Goal: Information Seeking & Learning: Learn about a topic

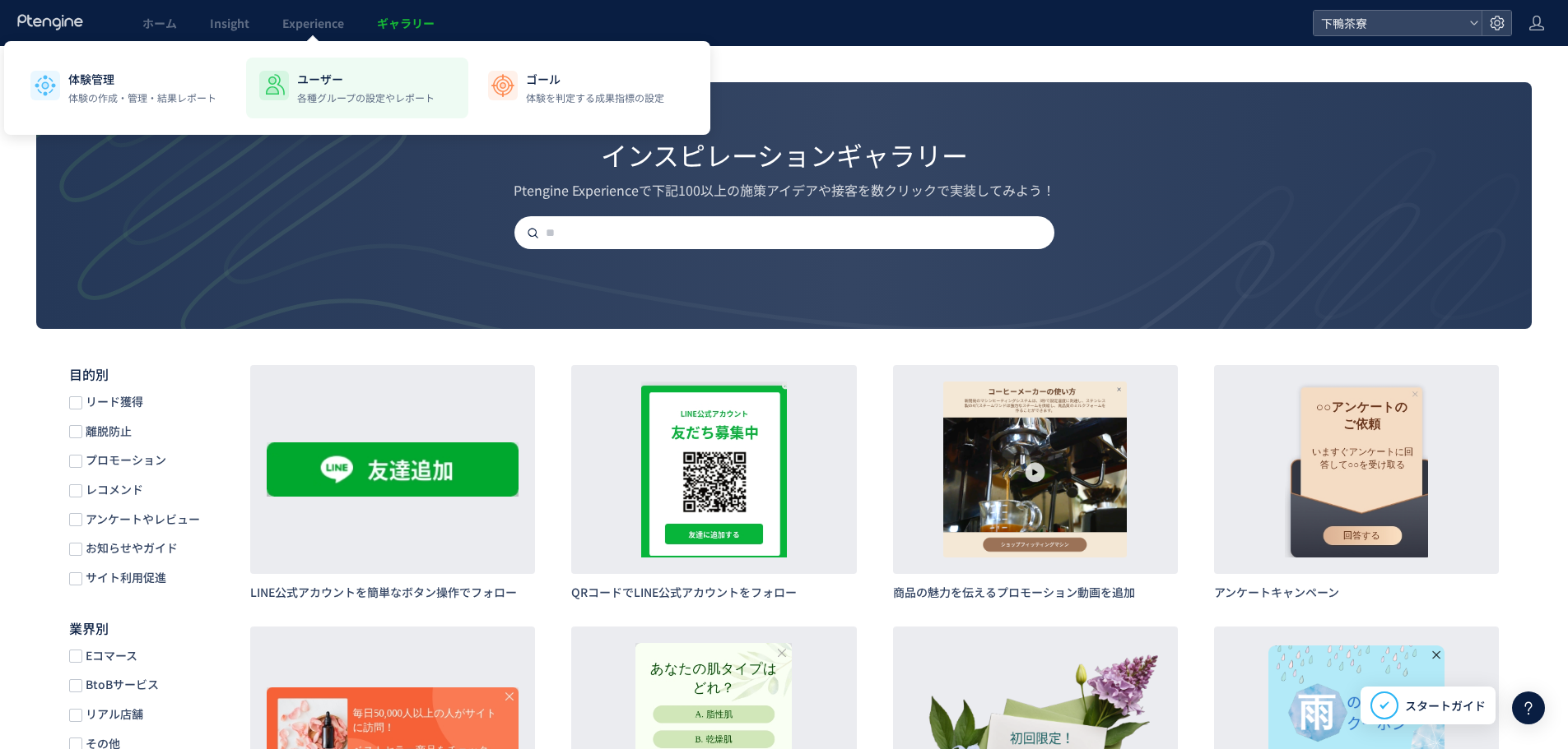
click at [319, 85] on p "ユーザー" at bounding box center [365, 79] width 137 height 17
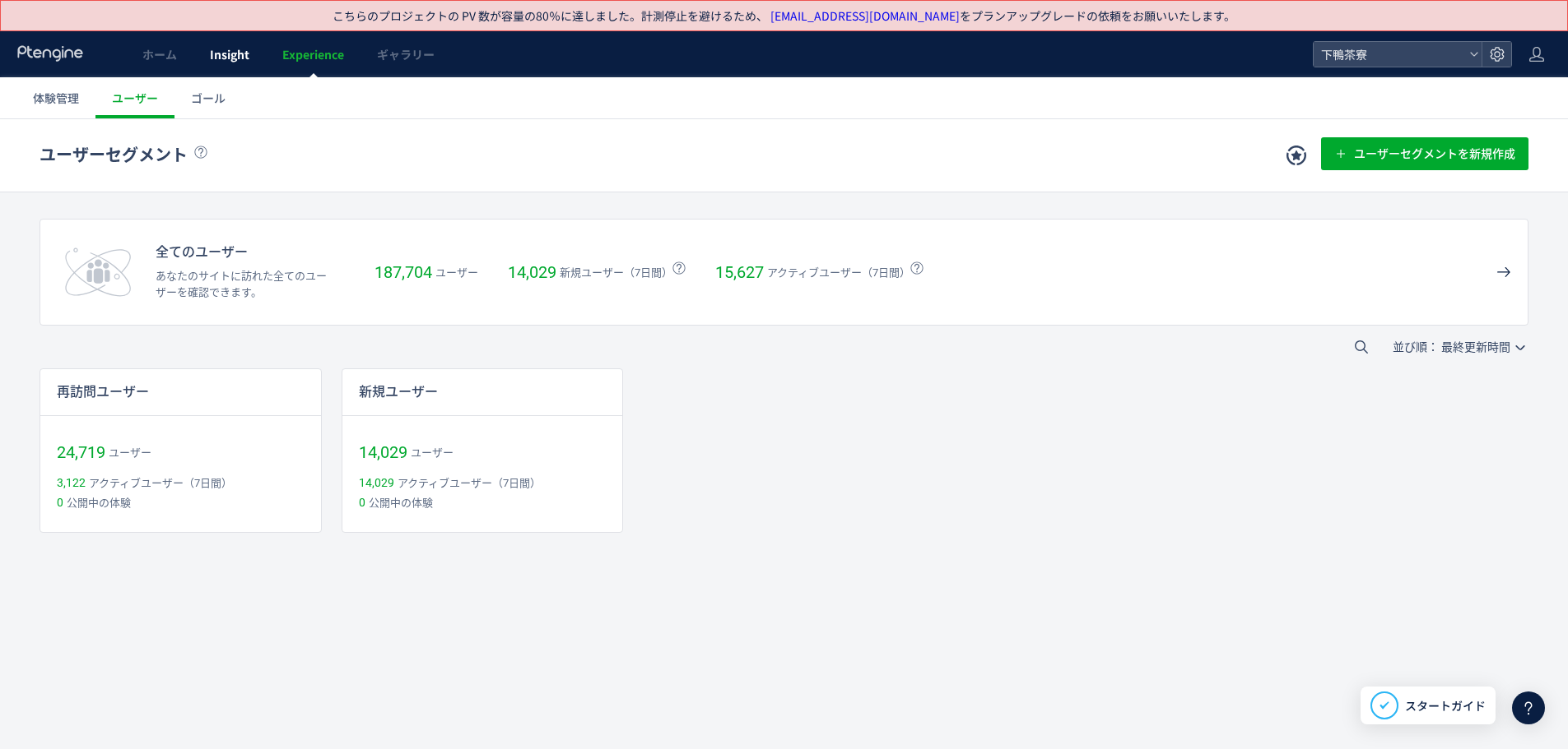
click at [204, 66] on link "Insight" at bounding box center [230, 54] width 72 height 46
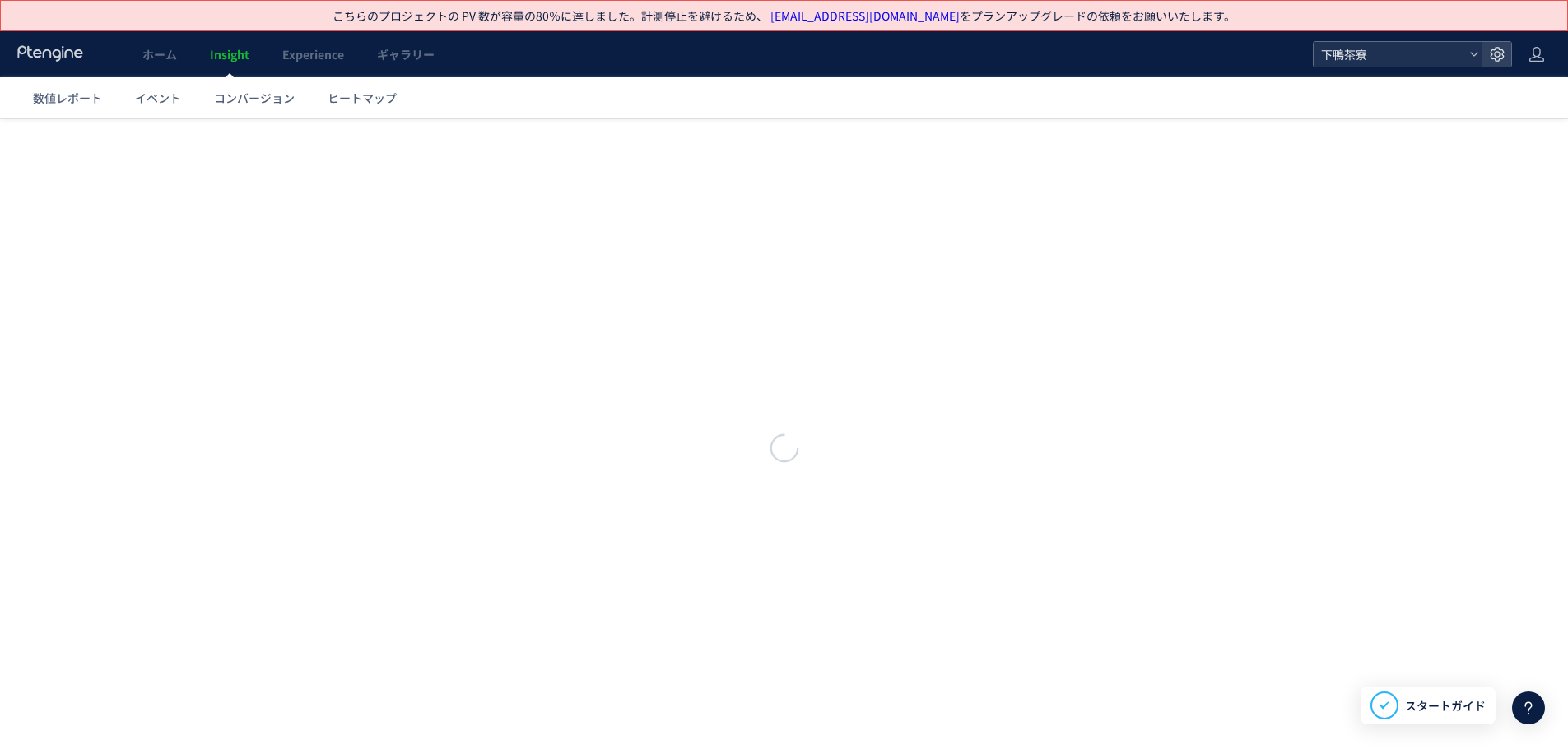
click at [1342, 51] on span "下鴨茶寮" at bounding box center [1389, 54] width 147 height 24
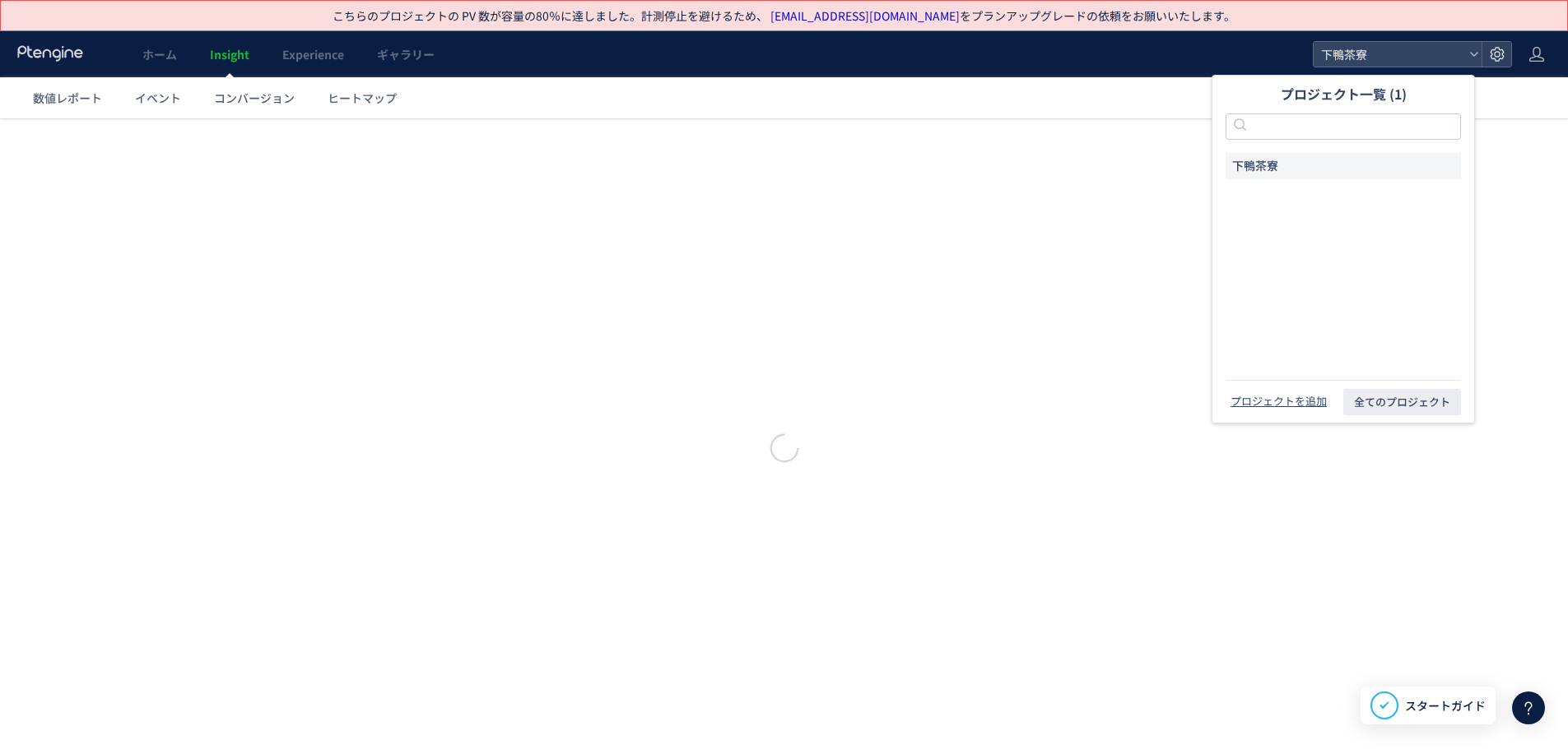
click at [1157, 265] on div at bounding box center [784, 449] width 1568 height 662
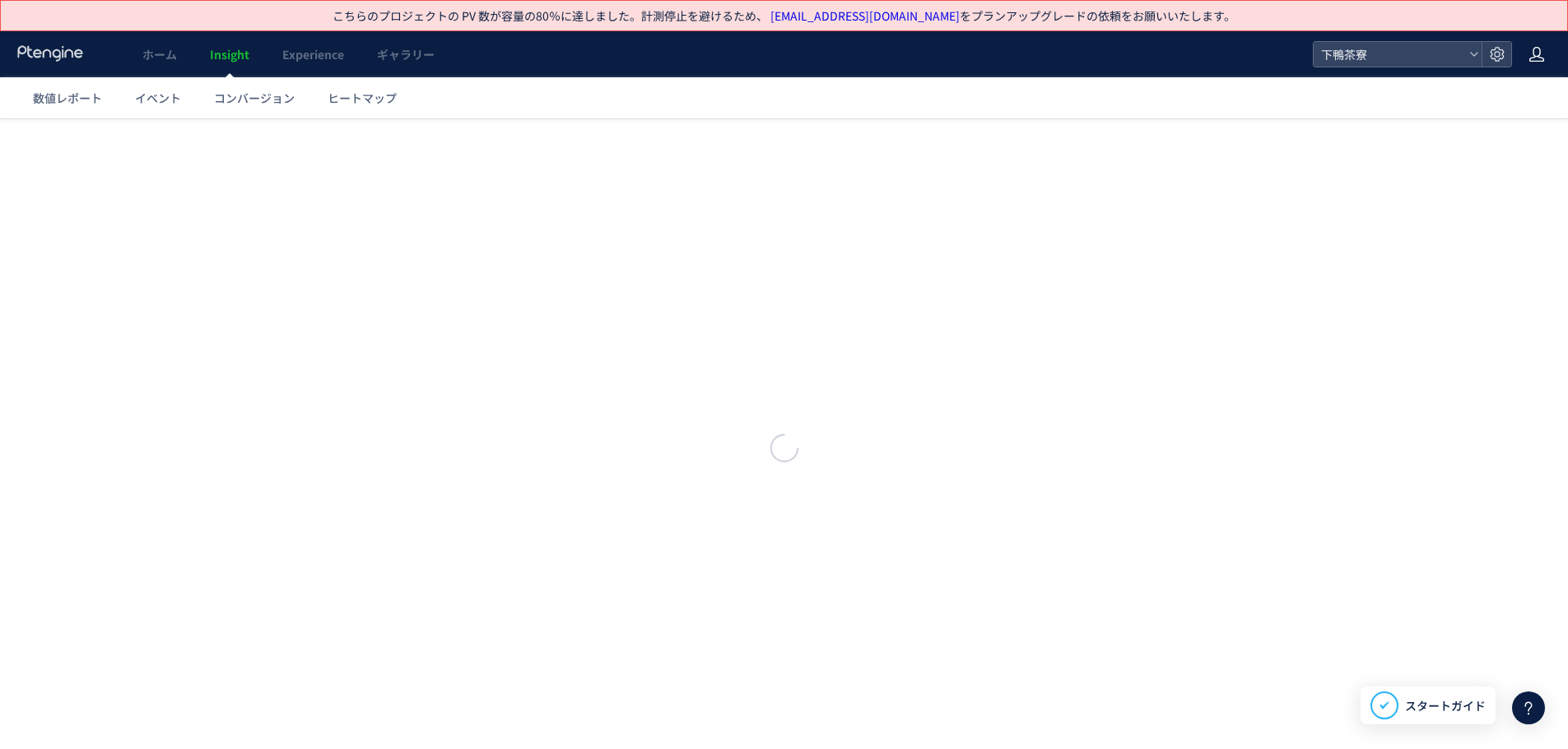
click at [1539, 50] on icon at bounding box center [1537, 55] width 17 height 17
click at [1491, 133] on li "ログアウト" at bounding box center [1501, 122] width 122 height 26
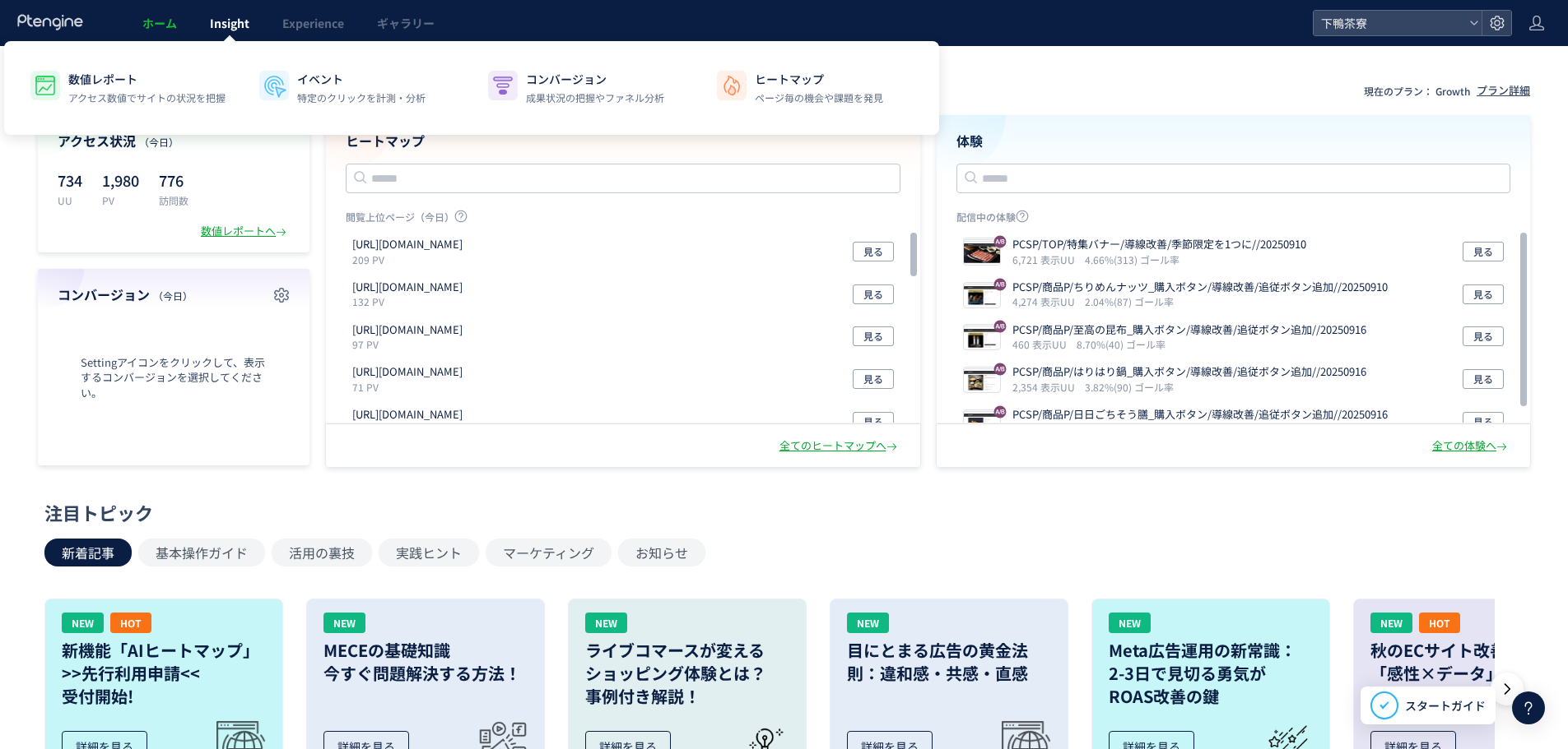
click at [217, 32] on link "Insight" at bounding box center [230, 23] width 72 height 46
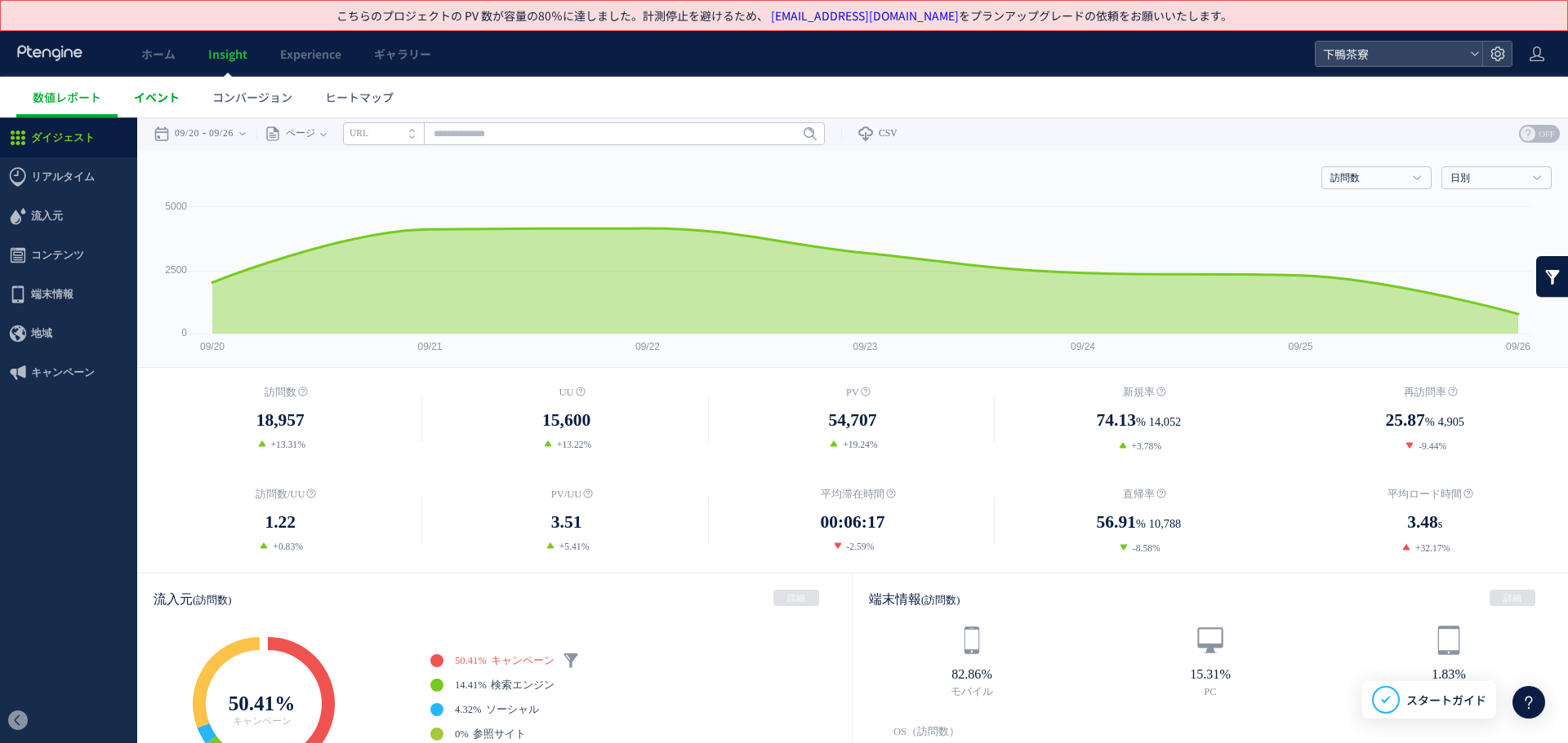
click at [143, 93] on span "イベント" at bounding box center [156, 98] width 46 height 17
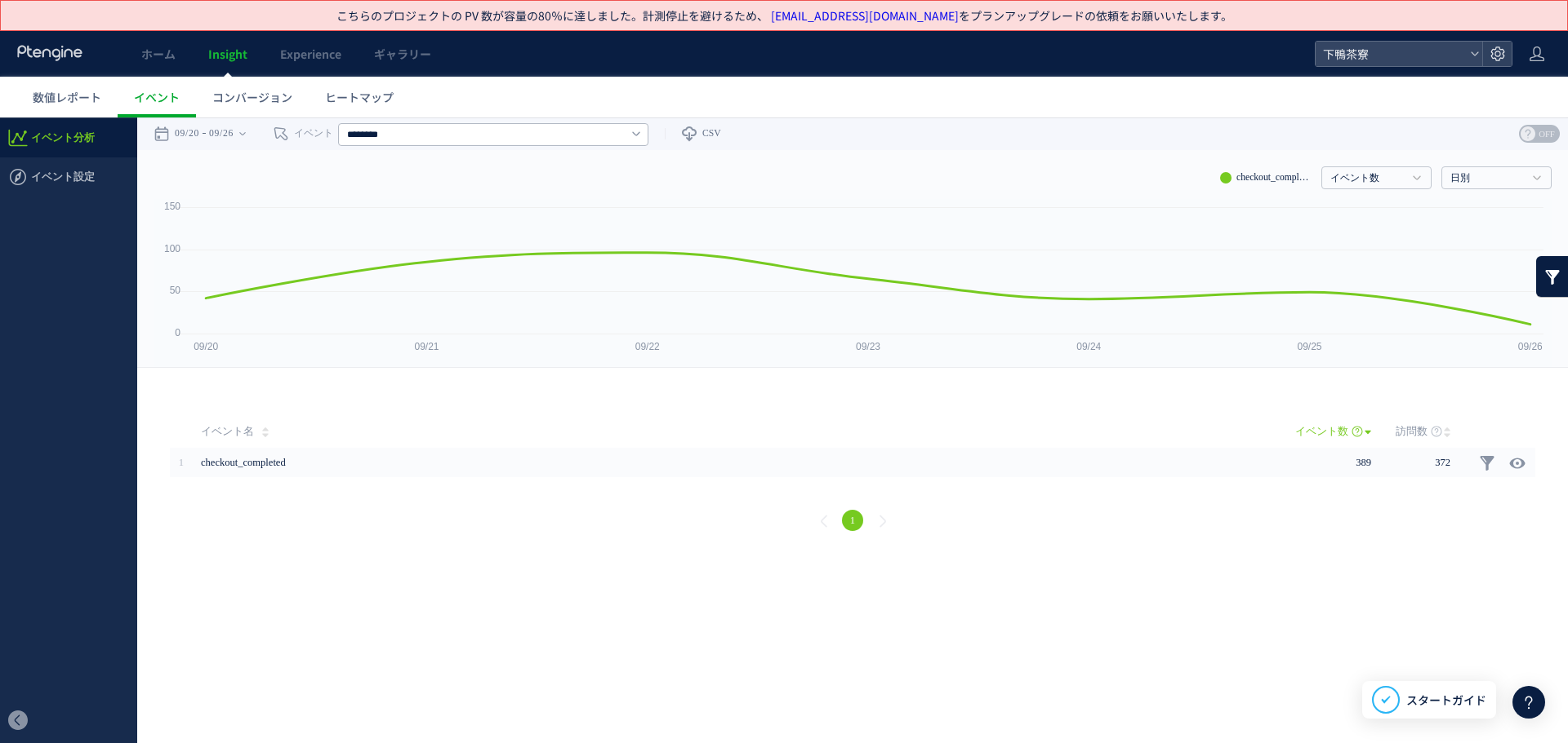
click at [362, 100] on span "ヒートマップ" at bounding box center [359, 98] width 69 height 17
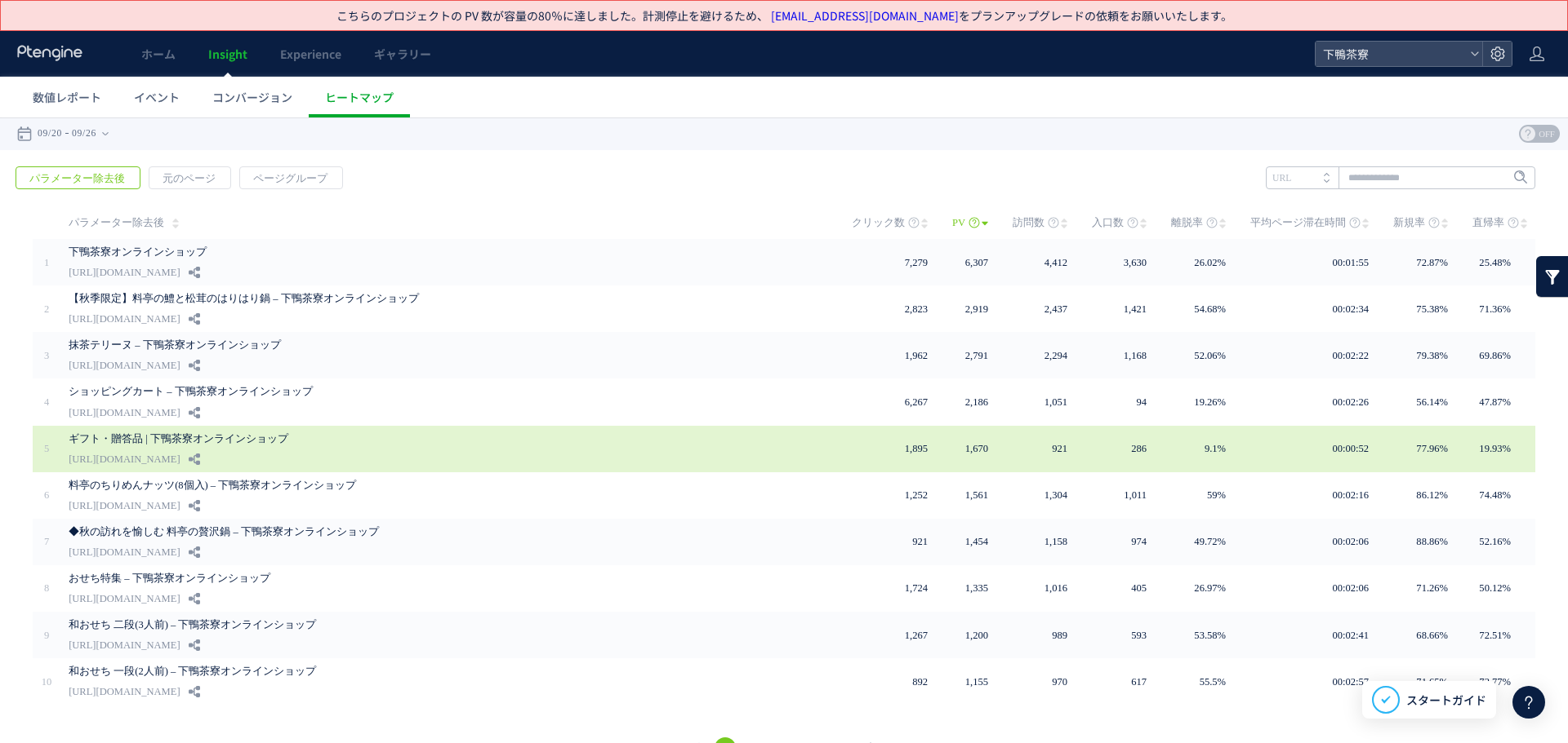
click at [119, 435] on link "ギフト・贈答品 | 下鴨茶寮オンラインショップ" at bounding box center [444, 438] width 751 height 19
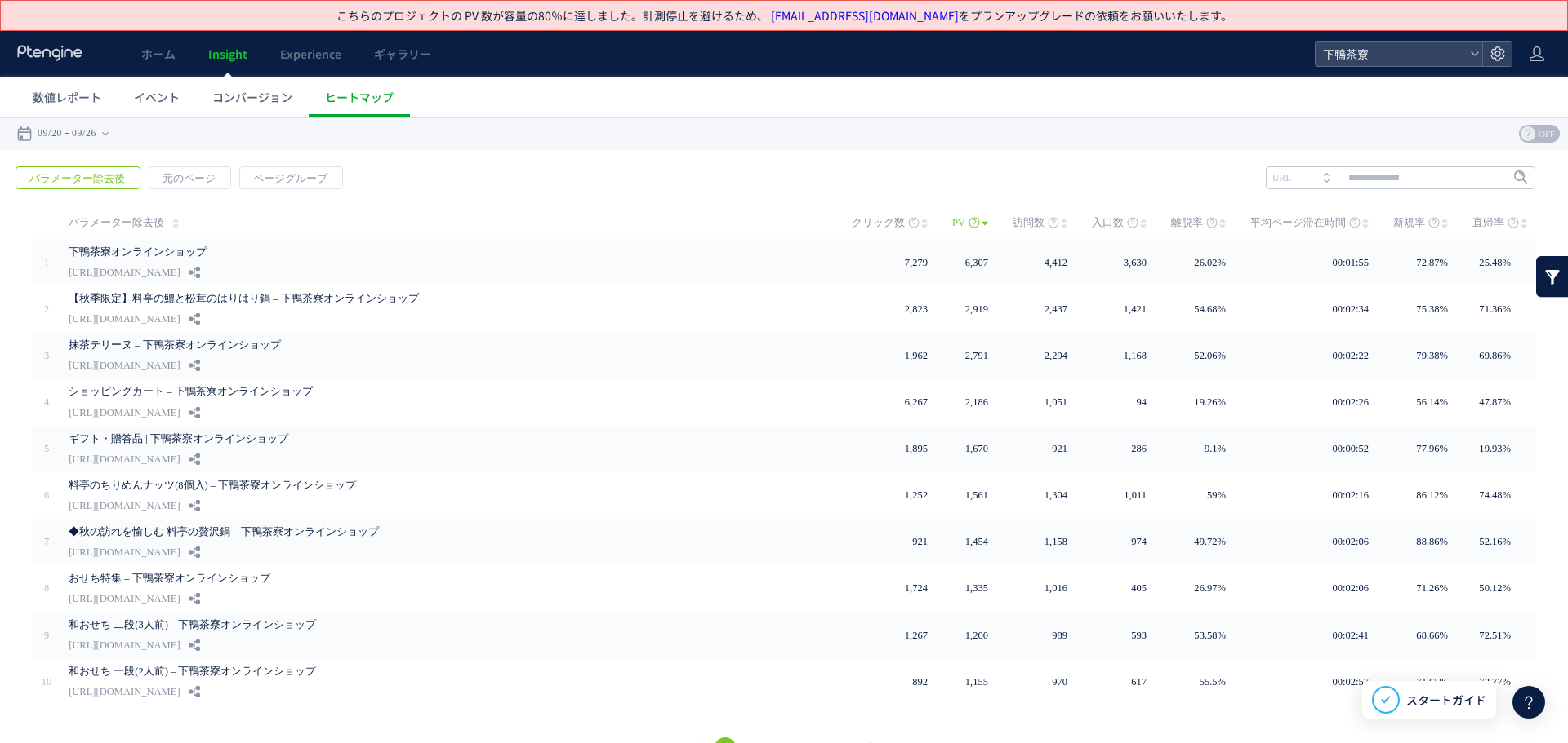
click at [459, 162] on div "戻る パラメーター除去後 元のページ ページグループ 実装" at bounding box center [784, 465] width 1568 height 630
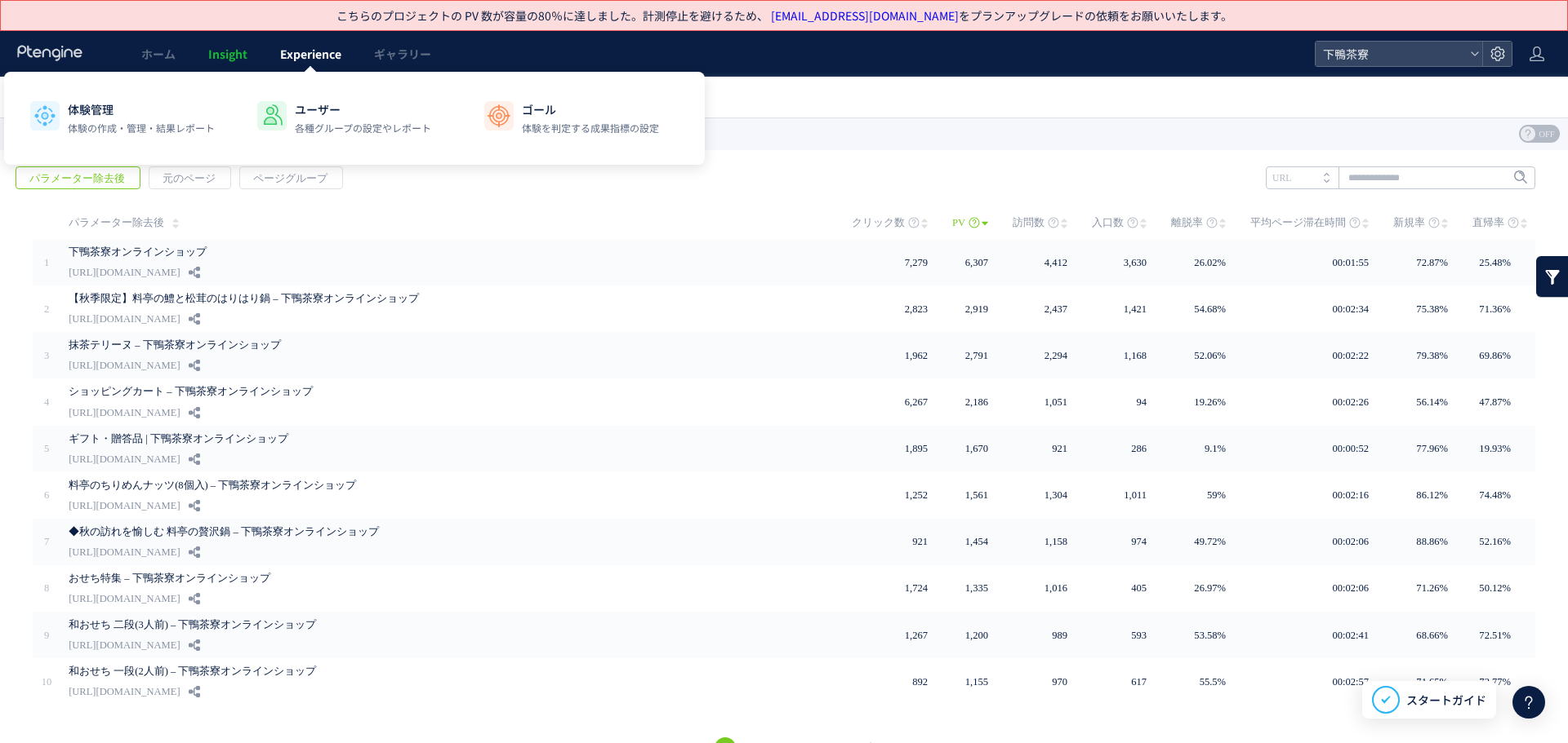
click at [297, 61] on span "Experience" at bounding box center [310, 54] width 61 height 17
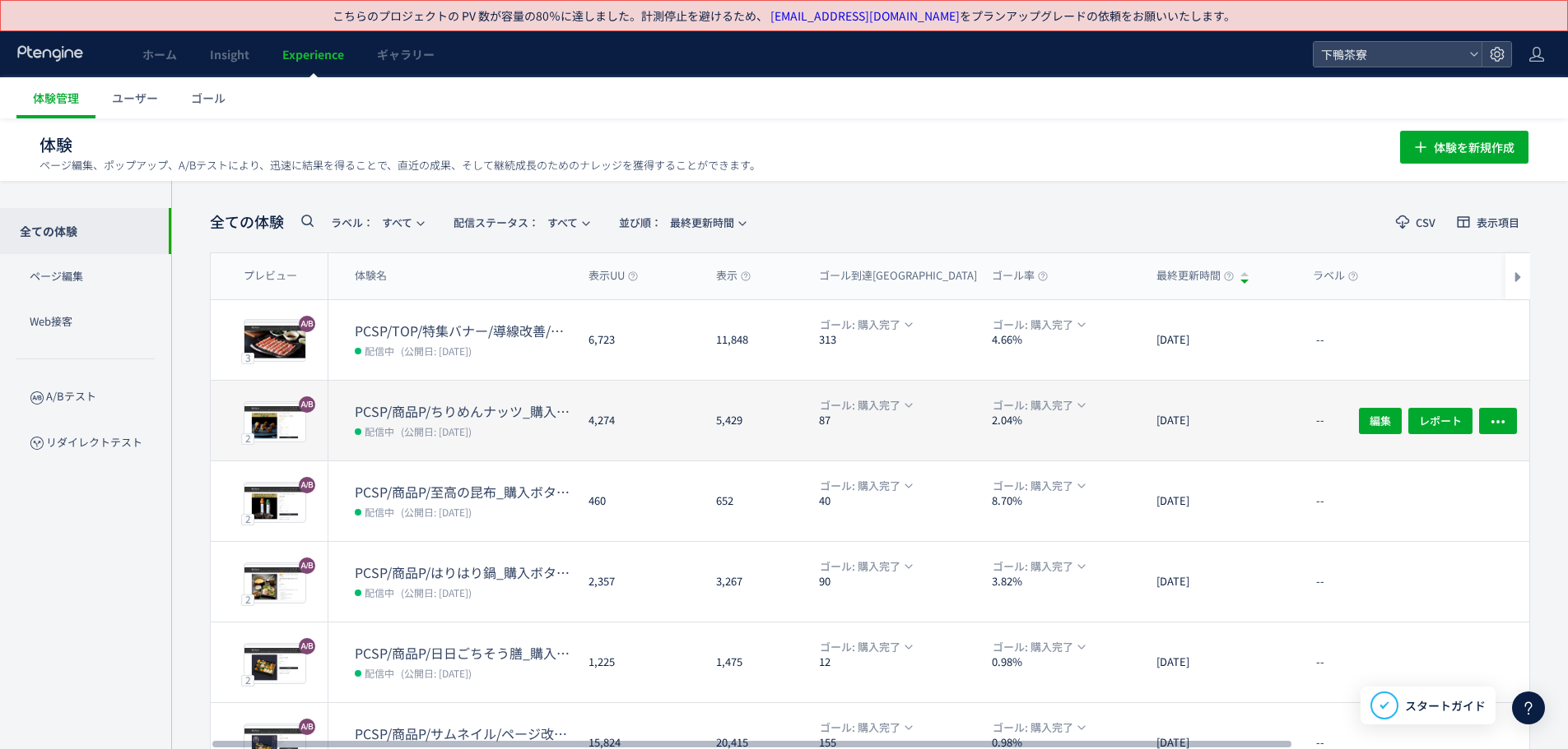
click at [402, 412] on dt "PCSP/商品P/ちりめんナッツ_購入ボタン/導線改善/追従ボタン追加//20250910" at bounding box center [465, 412] width 221 height 19
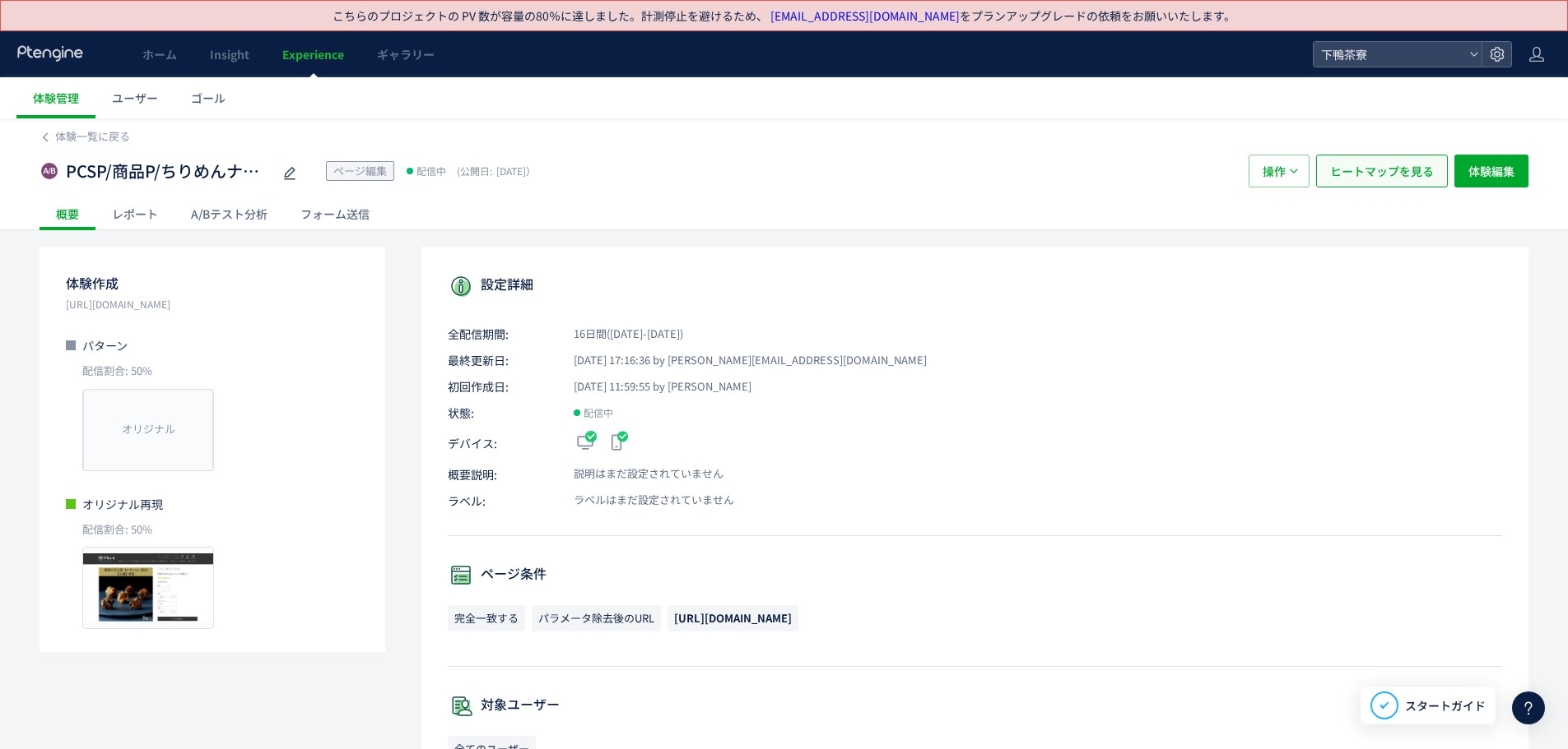
click at [1364, 178] on span "ヒートマップを見る" at bounding box center [1381, 171] width 104 height 33
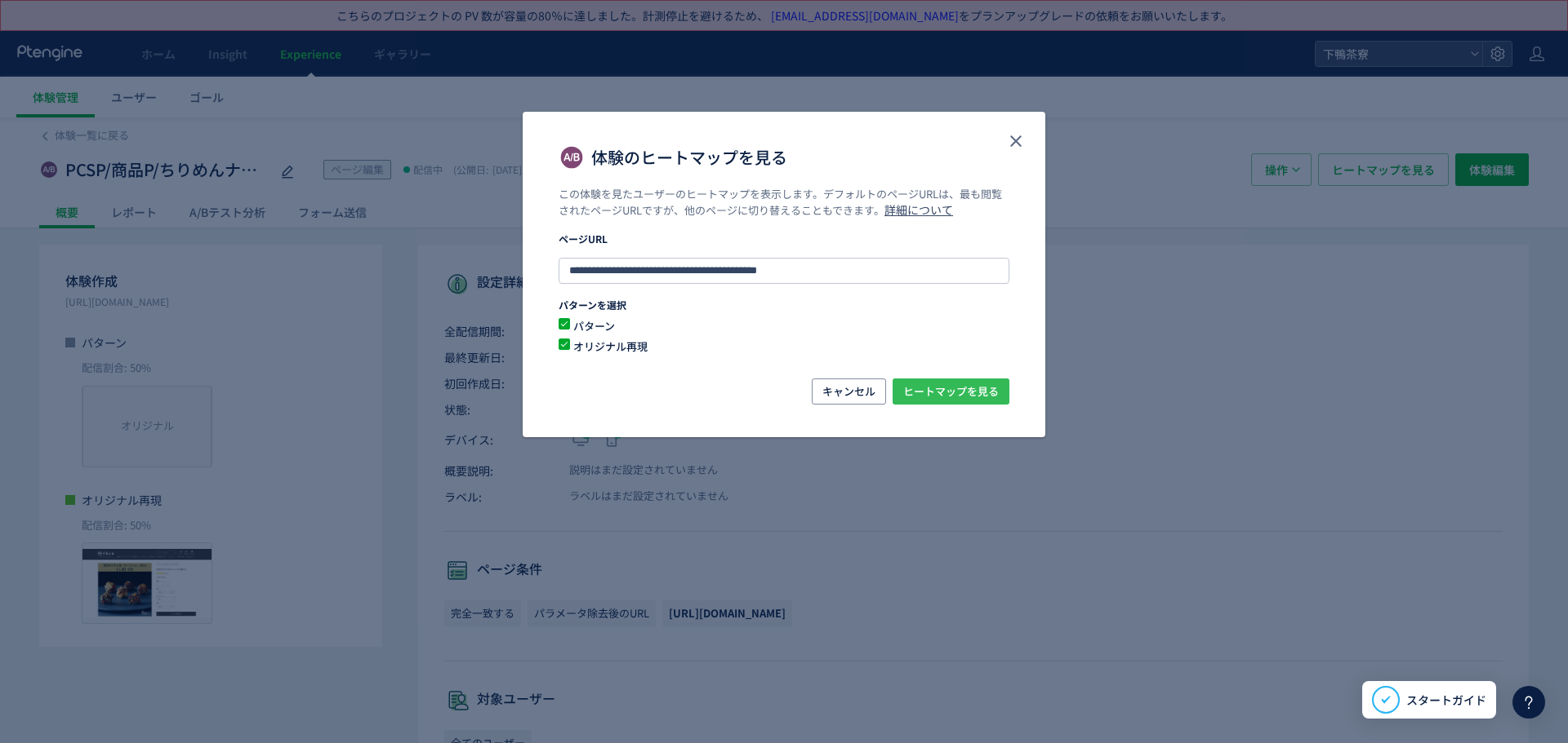
click at [921, 395] on span "ヒートマップを見る" at bounding box center [951, 391] width 95 height 26
click at [941, 387] on span "ヒートマップを見る" at bounding box center [951, 391] width 95 height 26
click at [1011, 139] on icon "close" at bounding box center [1015, 140] width 19 height 19
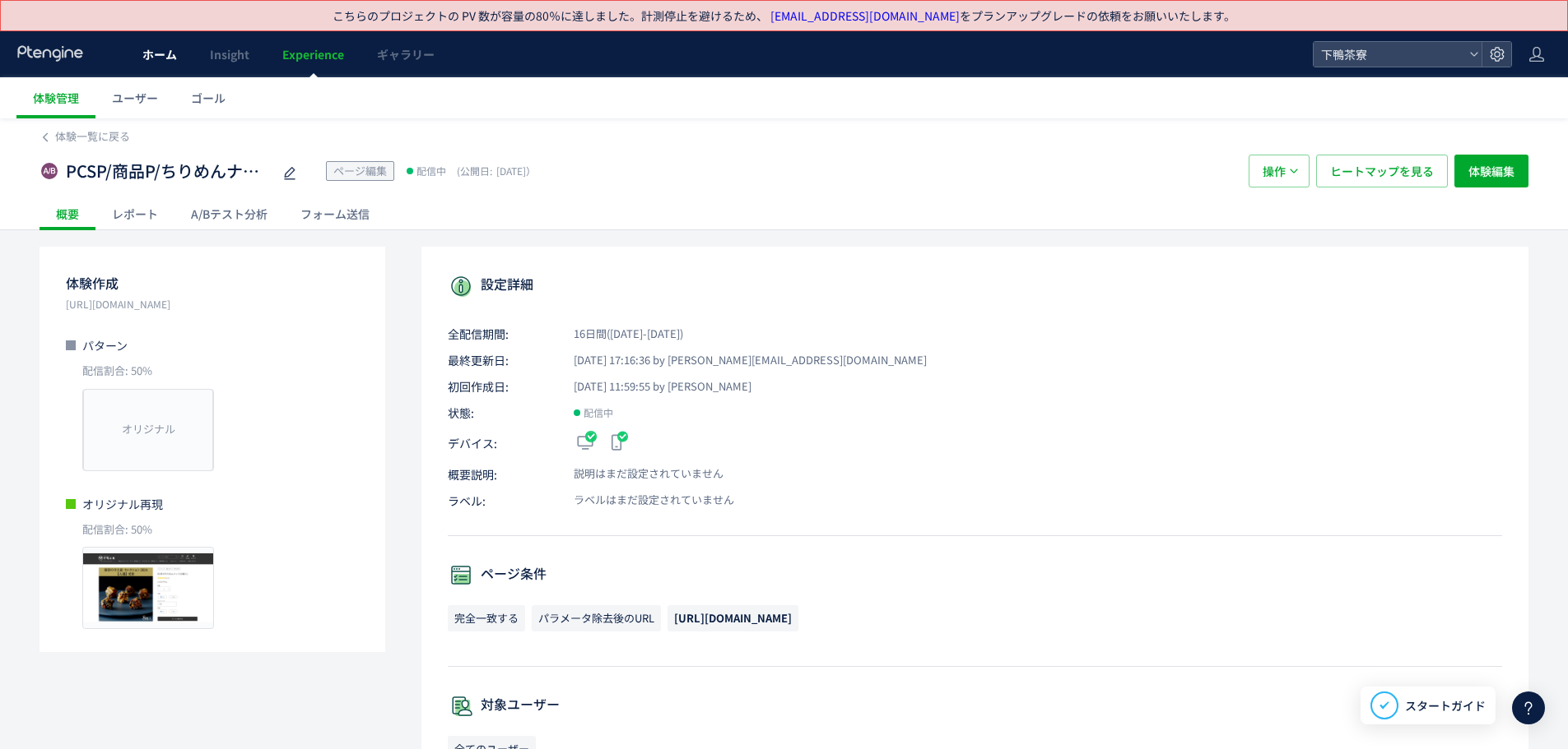
click at [143, 61] on span "ホーム" at bounding box center [159, 55] width 35 height 17
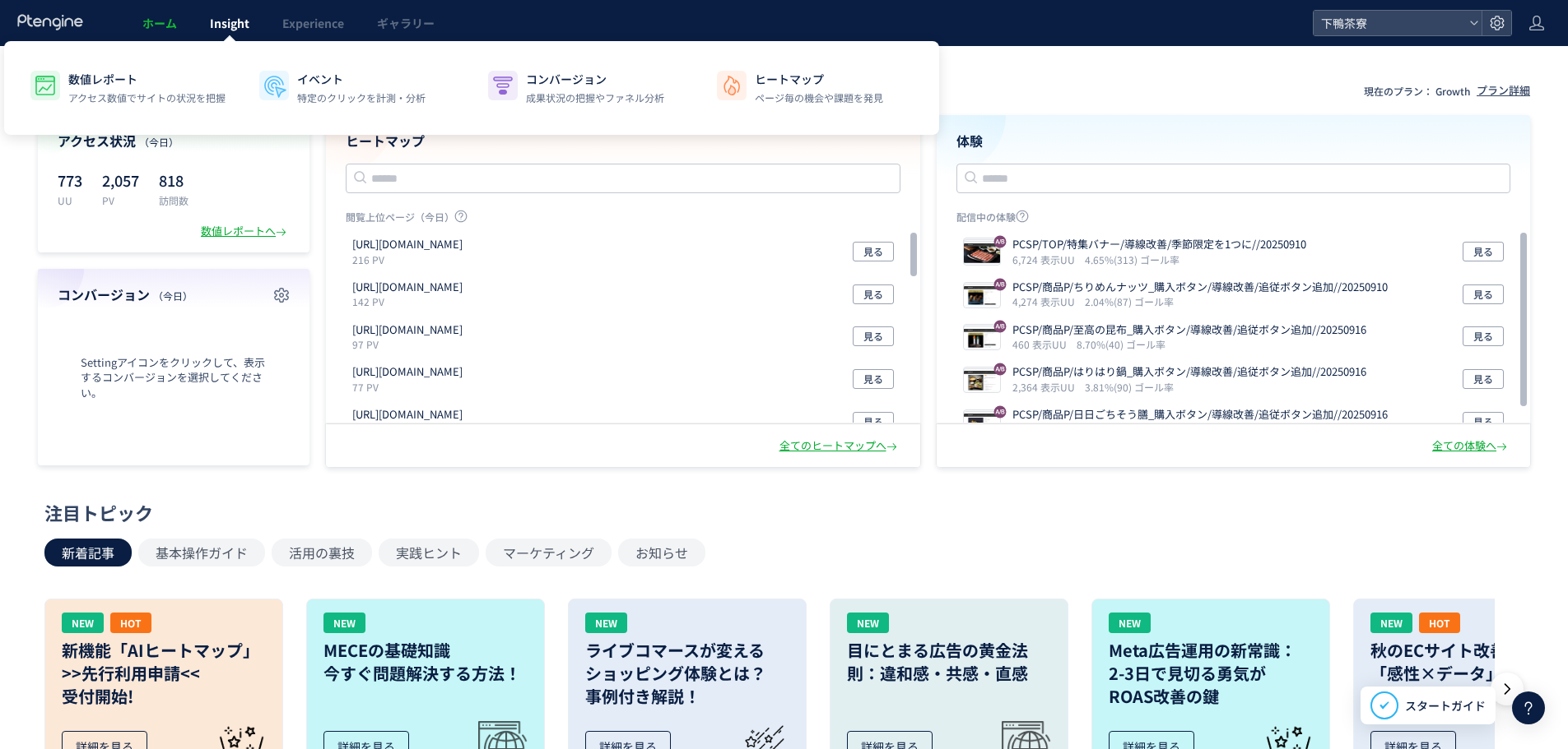
click at [226, 40] on div at bounding box center [230, 41] width 8 height 8
click at [226, 26] on span "Insight" at bounding box center [229, 24] width 40 height 17
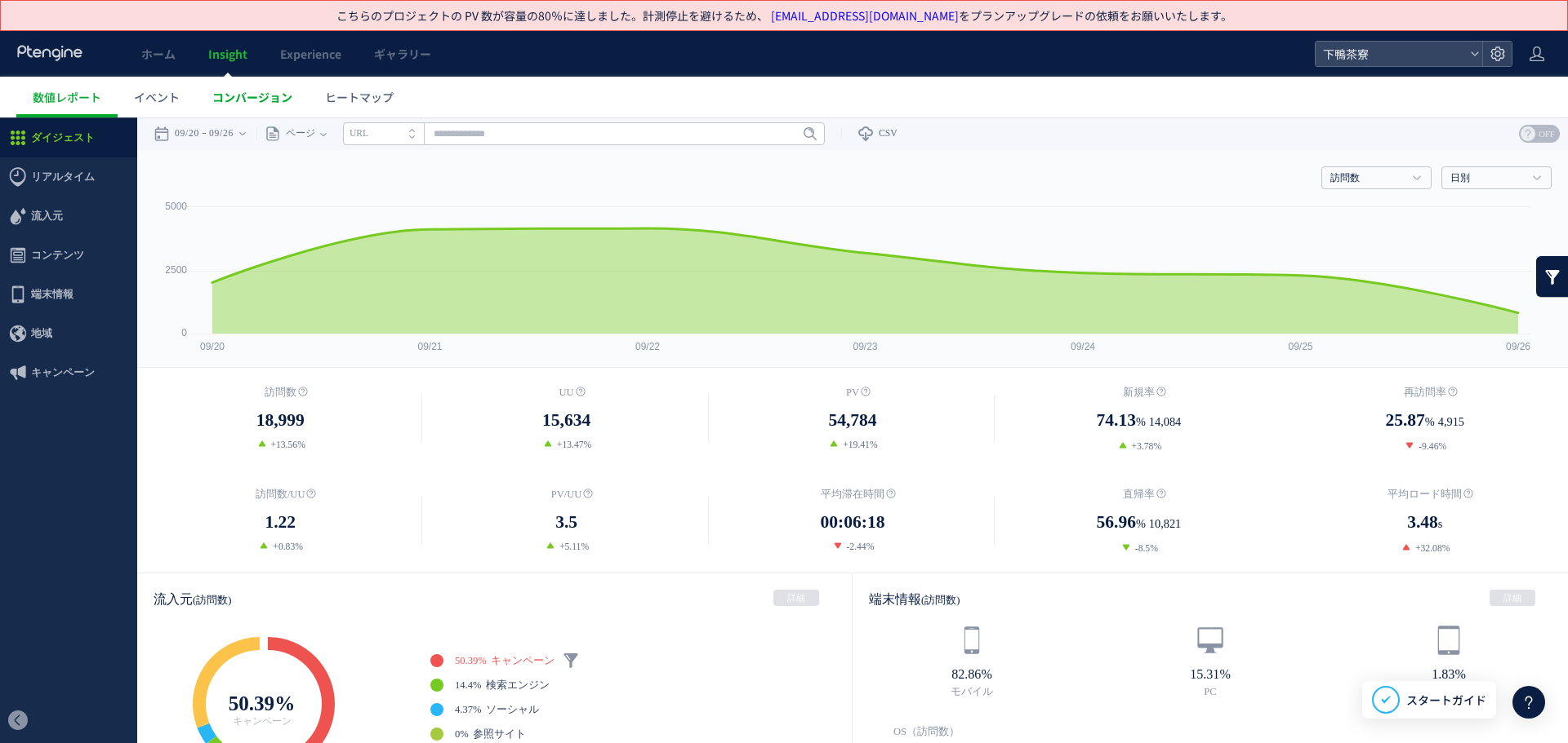
click at [284, 98] on span "コンバージョン" at bounding box center [252, 98] width 80 height 17
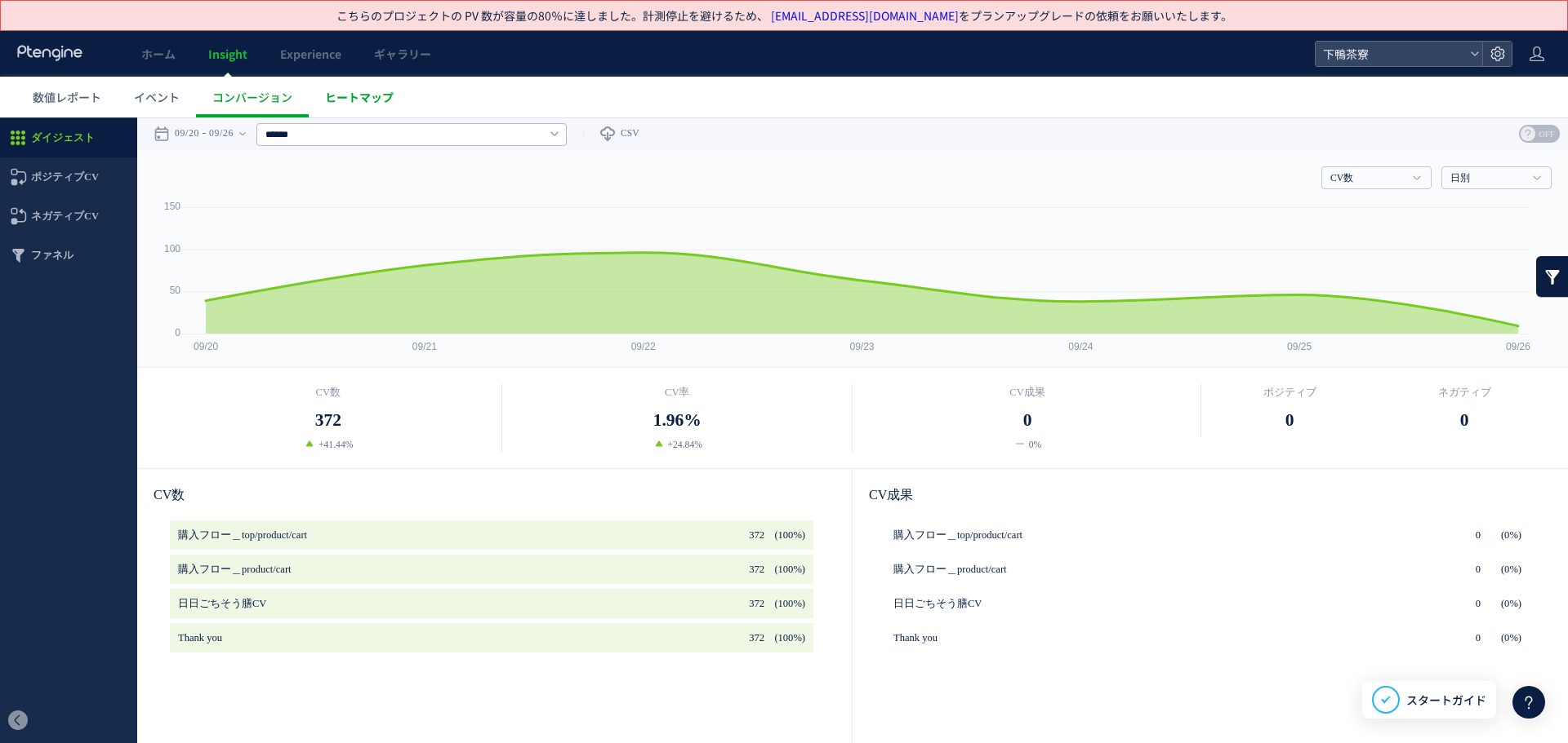
click at [348, 89] on span "ヒートマップ" at bounding box center [359, 98] width 69 height 17
